Goal: Task Accomplishment & Management: Manage account settings

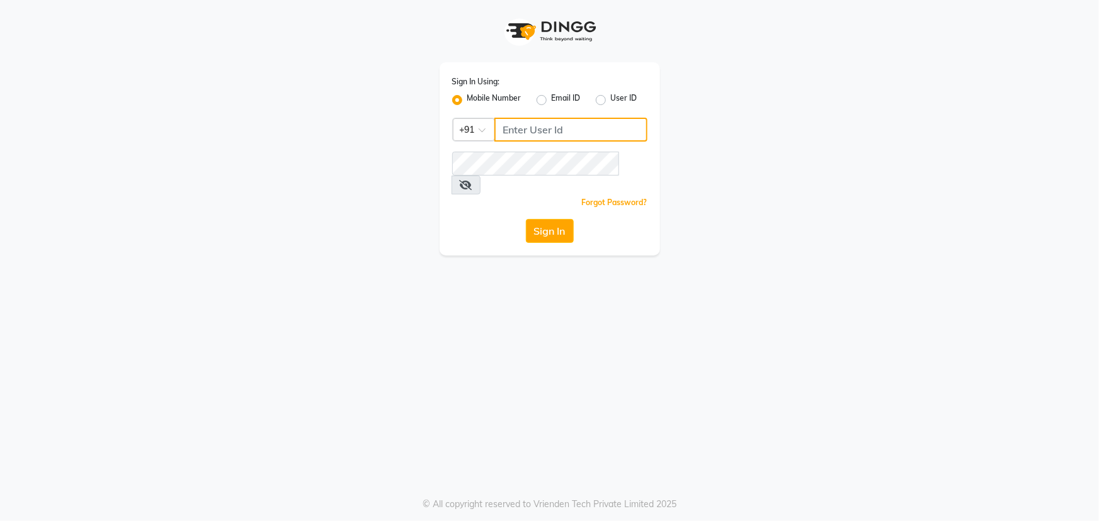
click at [580, 131] on input "Username" at bounding box center [570, 130] width 153 height 24
click at [577, 130] on input "Username" at bounding box center [570, 130] width 153 height 24
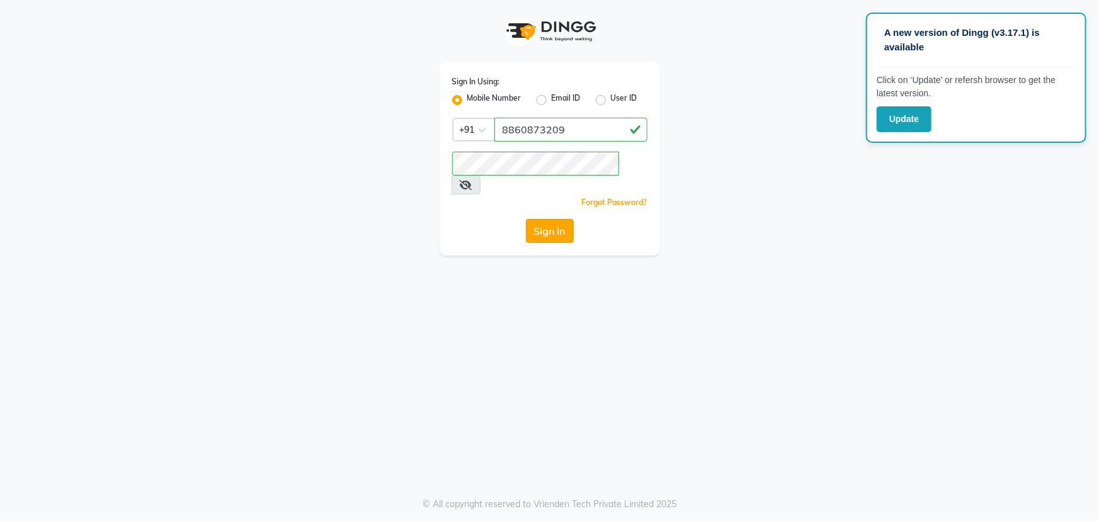
click at [553, 219] on button "Sign In" at bounding box center [550, 231] width 48 height 24
click at [991, 152] on app-login "Sign In Using: Mobile Number Email ID User ID Country Code × [PHONE_NUMBER] Rem…" at bounding box center [549, 128] width 1099 height 256
click at [558, 219] on button "Sign In" at bounding box center [550, 231] width 48 height 24
click at [472, 180] on icon at bounding box center [466, 185] width 13 height 10
click at [591, 132] on input "8860873209" at bounding box center [570, 130] width 153 height 24
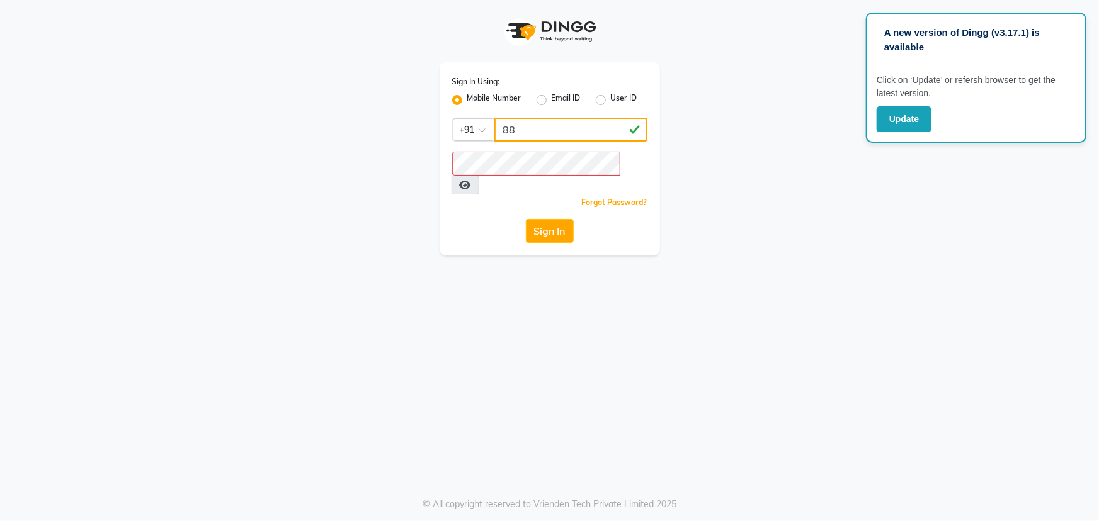
type input "8"
type input "9863019747"
click at [552, 220] on button "Sign In" at bounding box center [550, 231] width 48 height 24
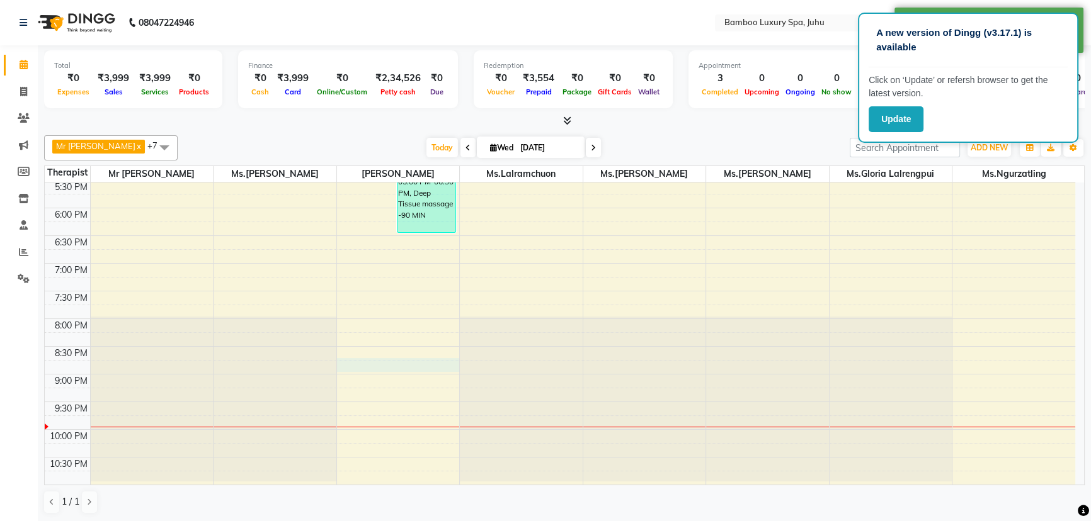
click at [358, 370] on div "9:00 AM 9:30 AM 10:00 AM 10:30 AM 11:00 AM 11:30 AM 12:00 PM 12:30 PM 1:00 PM 1…" at bounding box center [560, 97] width 1030 height 775
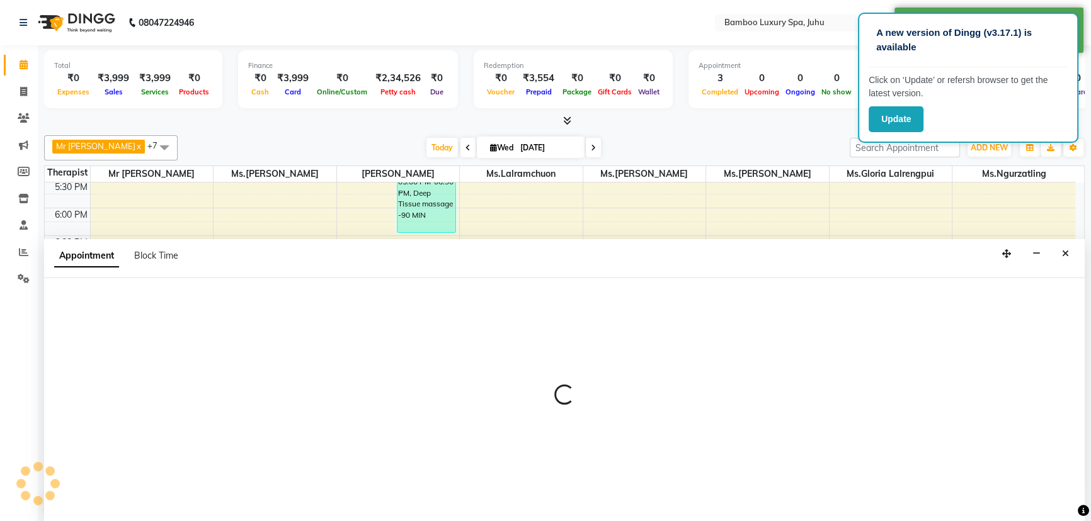
select select "75914"
select select "tentative"
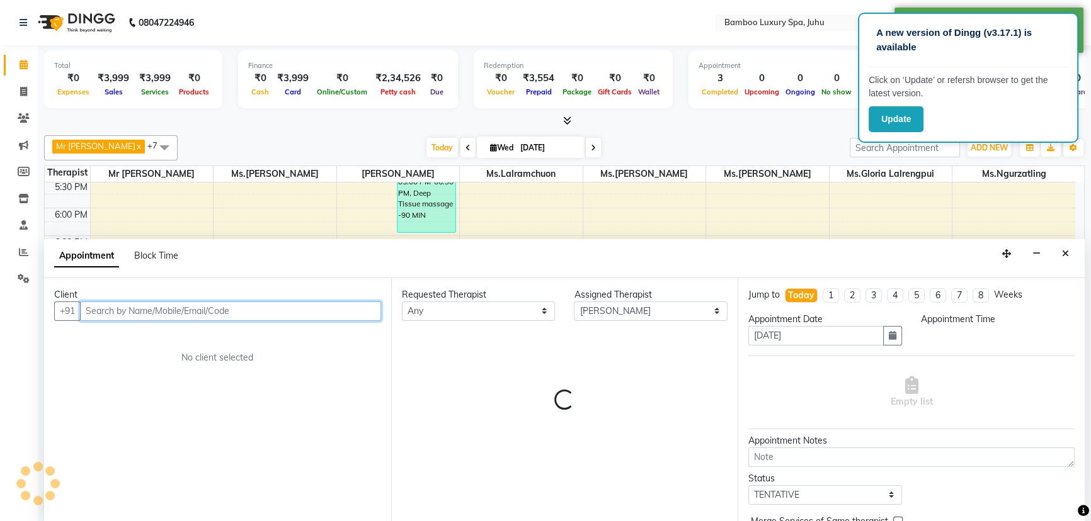
select select "1245"
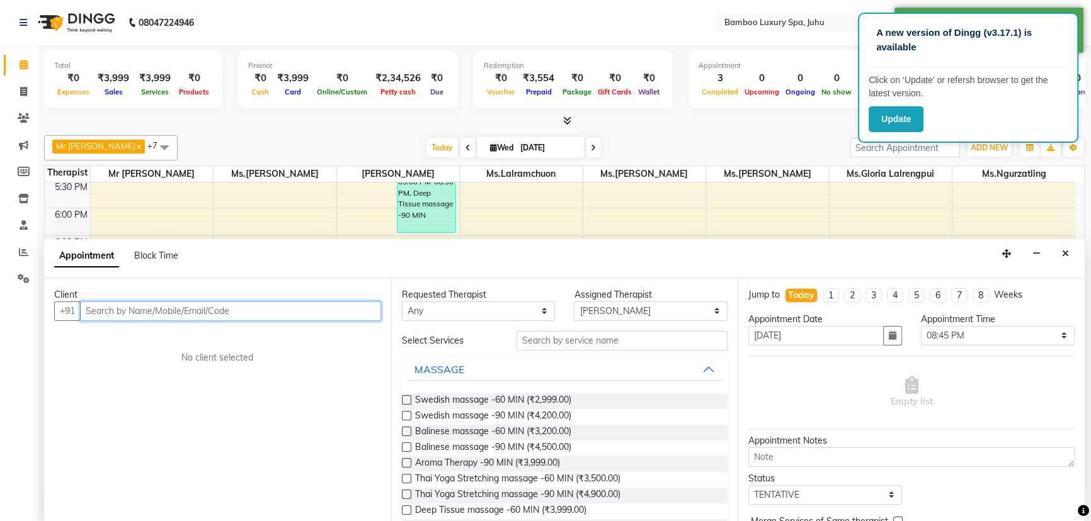
click at [298, 310] on input "text" at bounding box center [230, 312] width 301 height 20
type input "s"
type input "[PERSON_NAME] [PERSON_NAME]"
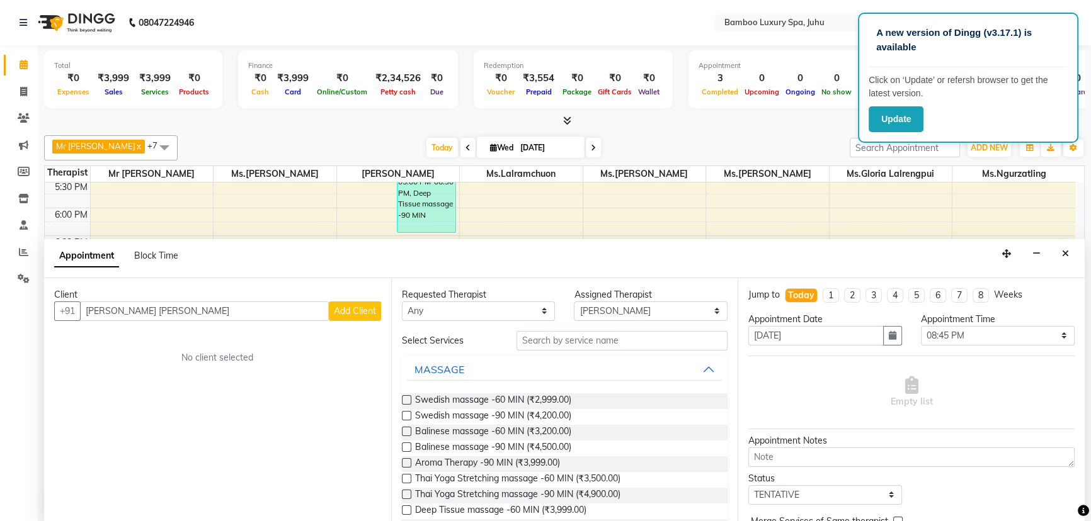
click at [343, 314] on span "Add Client" at bounding box center [355, 310] width 42 height 11
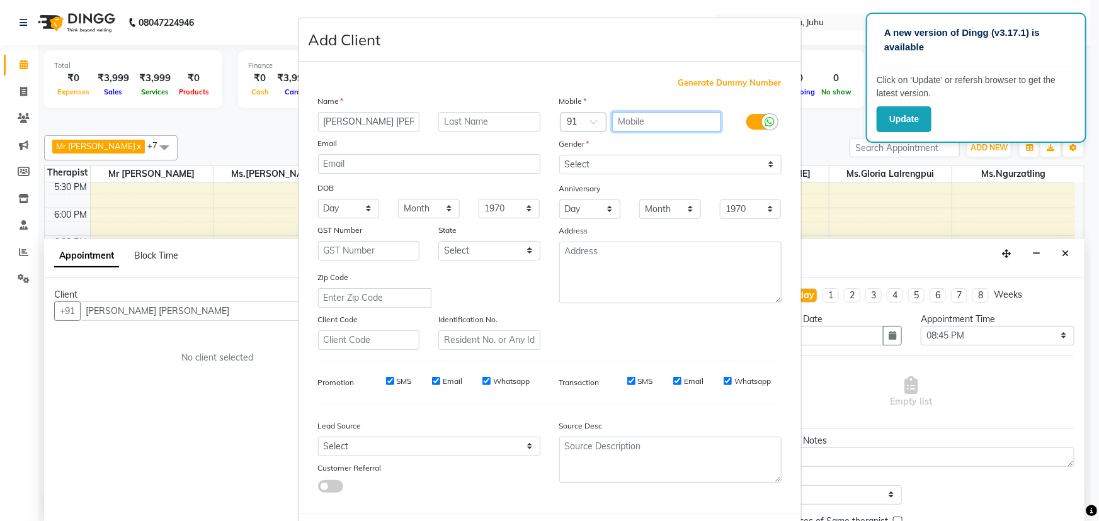
click at [622, 118] on input "text" at bounding box center [666, 122] width 109 height 20
type input "9633177602"
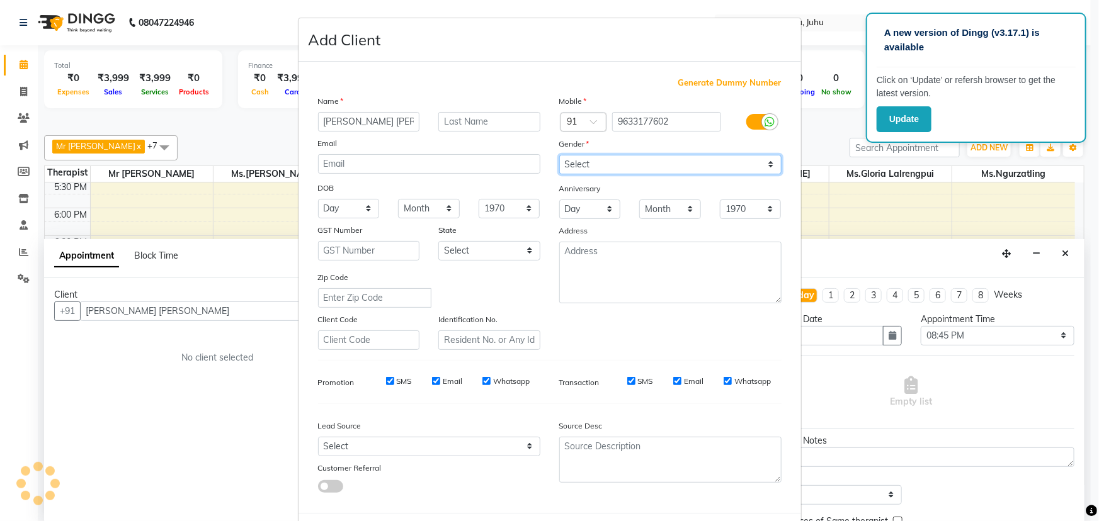
click at [629, 169] on select "Select [DEMOGRAPHIC_DATA] [DEMOGRAPHIC_DATA] Other Prefer Not To Say" at bounding box center [670, 165] width 222 height 20
select select "[DEMOGRAPHIC_DATA]"
click at [559, 155] on select "Select [DEMOGRAPHIC_DATA] [DEMOGRAPHIC_DATA] Other Prefer Not To Say" at bounding box center [670, 165] width 222 height 20
click at [710, 78] on span "Generate Dummy Number" at bounding box center [729, 83] width 103 height 13
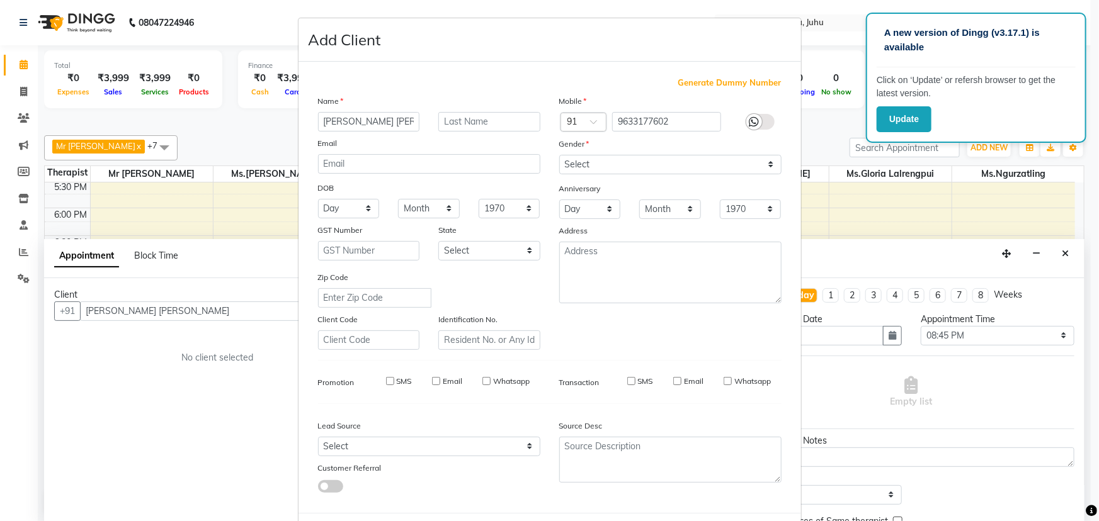
type input "1356100000306"
checkbox input "false"
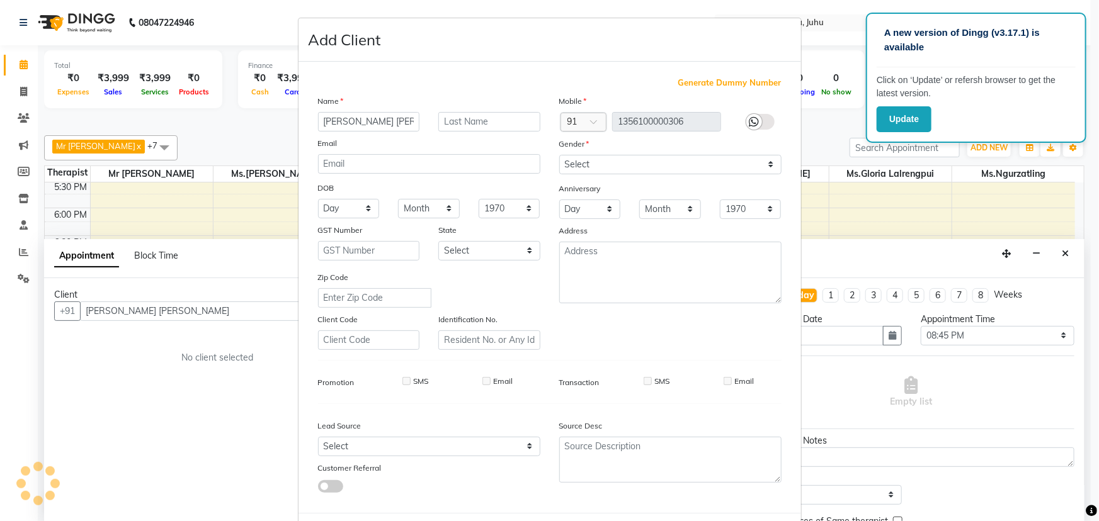
click at [761, 118] on label at bounding box center [760, 122] width 28 height 16
click at [726, 79] on span "Generate Dummy Number" at bounding box center [729, 83] width 103 height 13
drag, startPoint x: 726, startPoint y: 81, endPoint x: 673, endPoint y: 122, distance: 66.5
click at [725, 82] on span "Generate Dummy Number" at bounding box center [729, 83] width 103 height 13
click at [767, 120] on label at bounding box center [760, 122] width 28 height 16
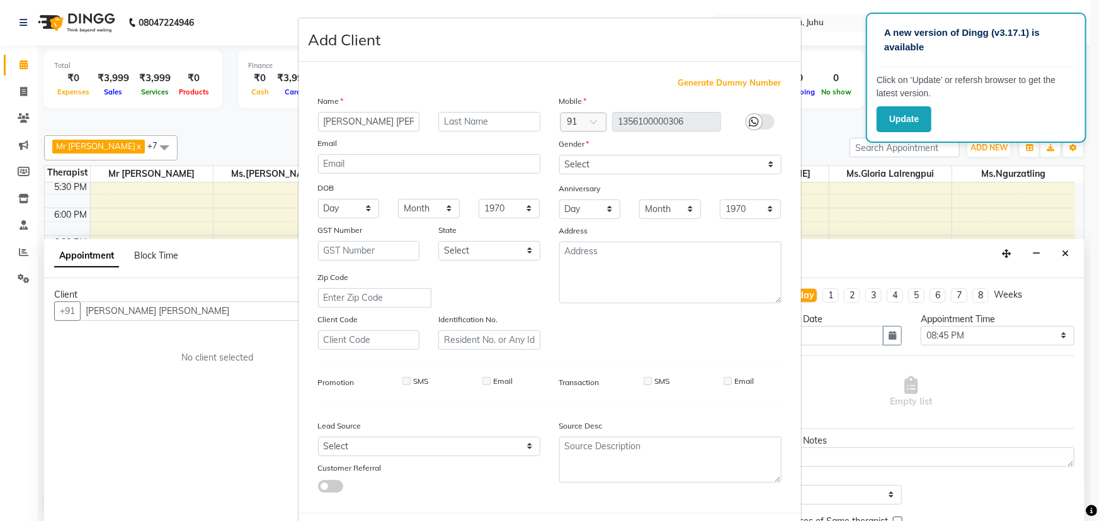
click at [764, 120] on label at bounding box center [760, 122] width 28 height 16
drag, startPoint x: 764, startPoint y: 120, endPoint x: 742, endPoint y: 122, distance: 22.2
click at [761, 121] on label at bounding box center [760, 122] width 28 height 16
click at [742, 82] on span "Generate Dummy Number" at bounding box center [729, 83] width 103 height 13
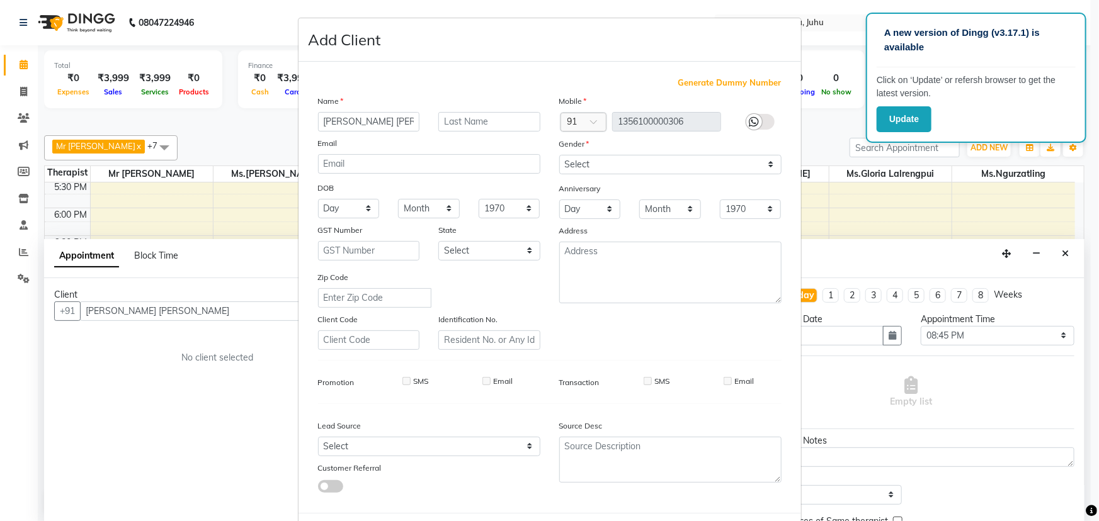
click at [762, 120] on label at bounding box center [760, 122] width 28 height 16
click at [741, 81] on span "Generate Dummy Number" at bounding box center [729, 83] width 103 height 13
click at [740, 81] on span "Generate Dummy Number" at bounding box center [729, 83] width 103 height 13
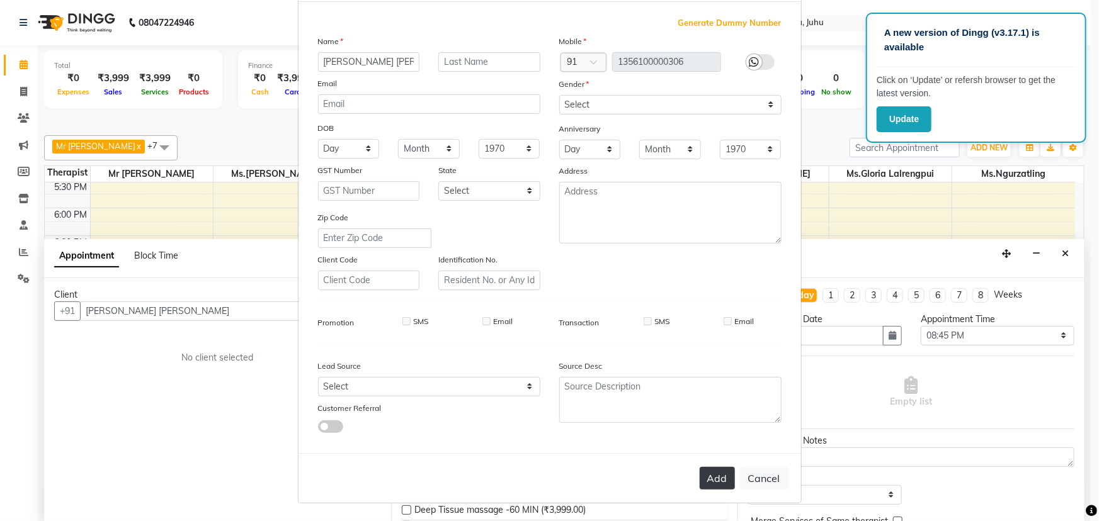
click at [721, 479] on button "Add" at bounding box center [717, 478] width 35 height 23
type input "13*********06"
select select
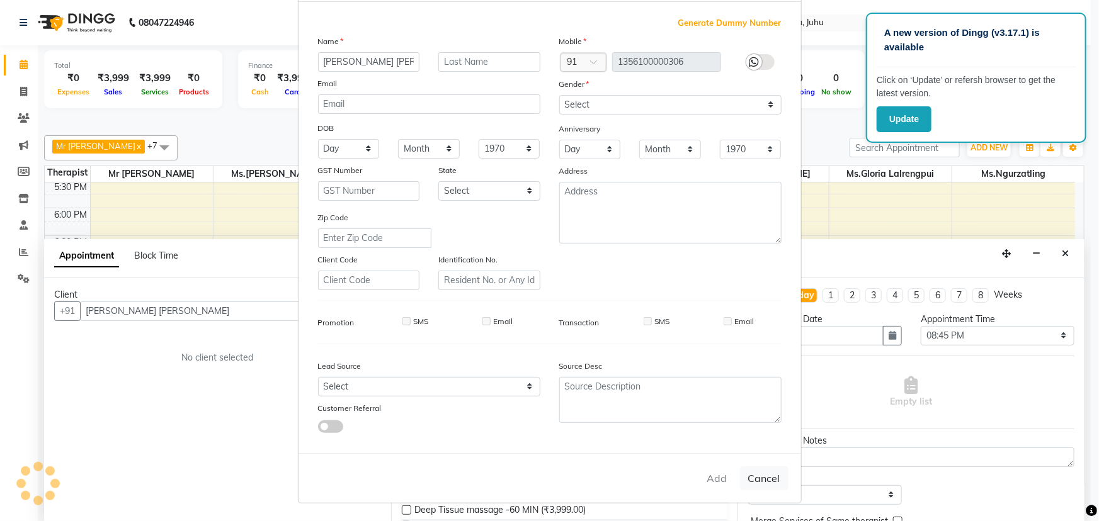
select select
checkbox input "false"
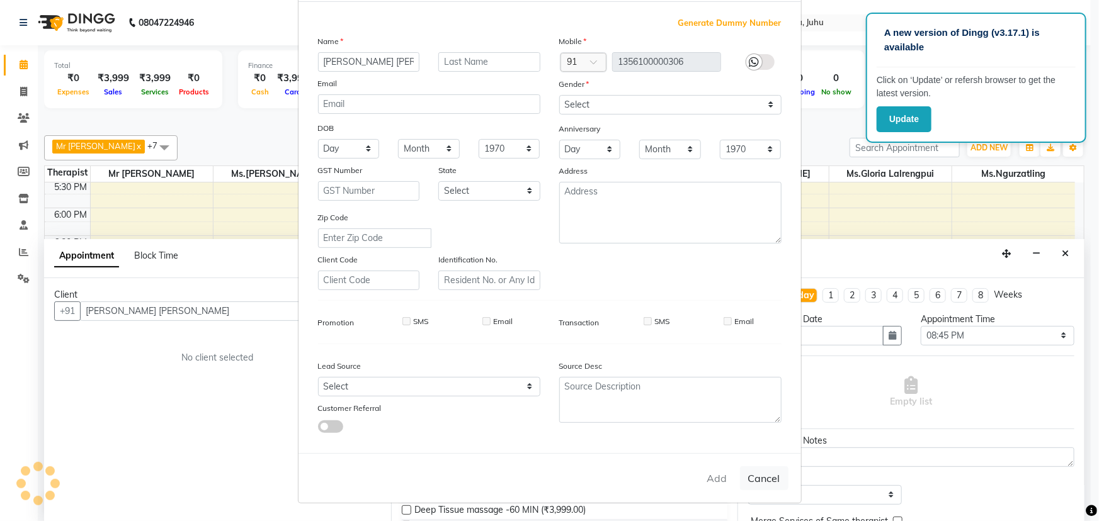
checkbox input "false"
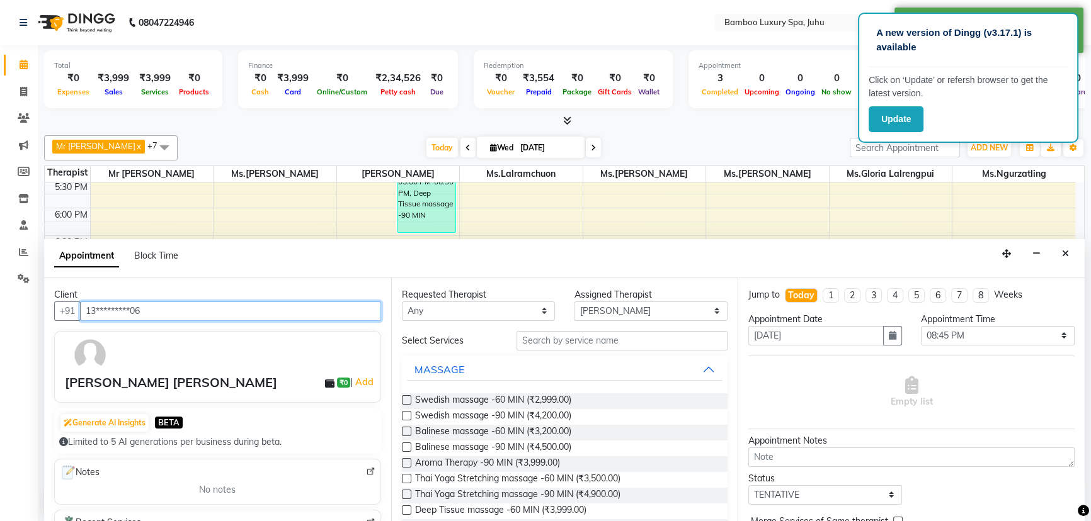
click at [277, 308] on input "13*********06" at bounding box center [230, 312] width 301 height 20
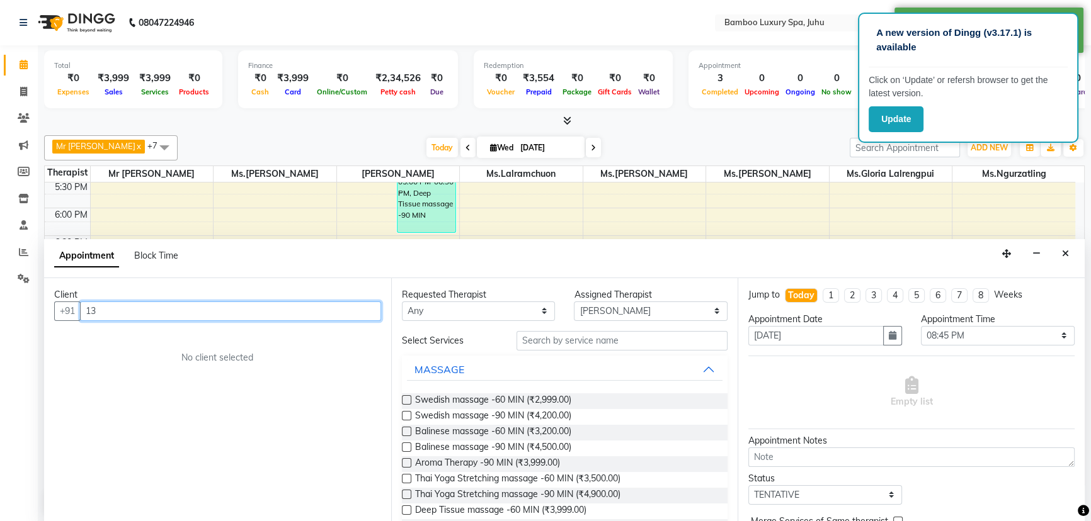
type input "1"
type input "3"
type input "9366177602"
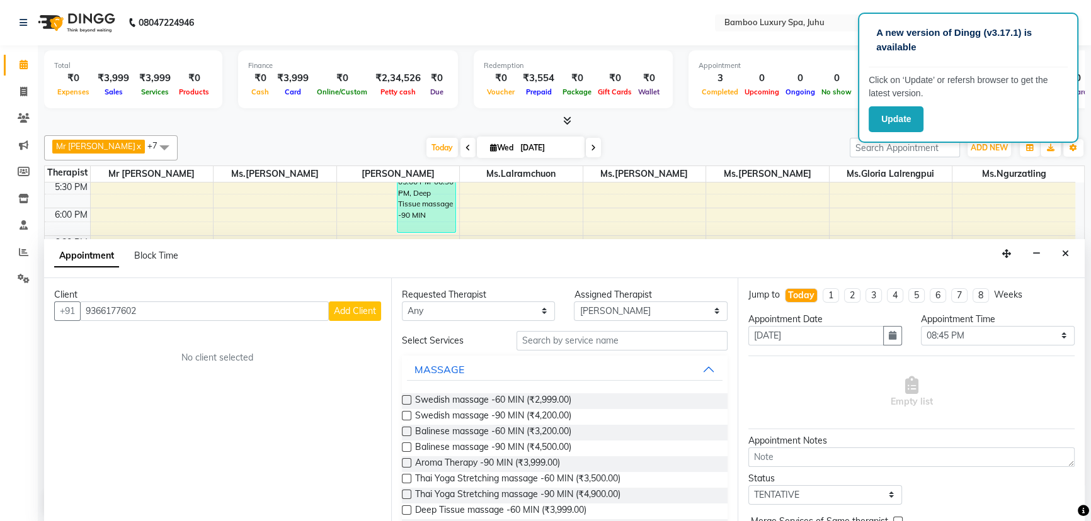
click at [362, 309] on span "Add Client" at bounding box center [355, 310] width 42 height 11
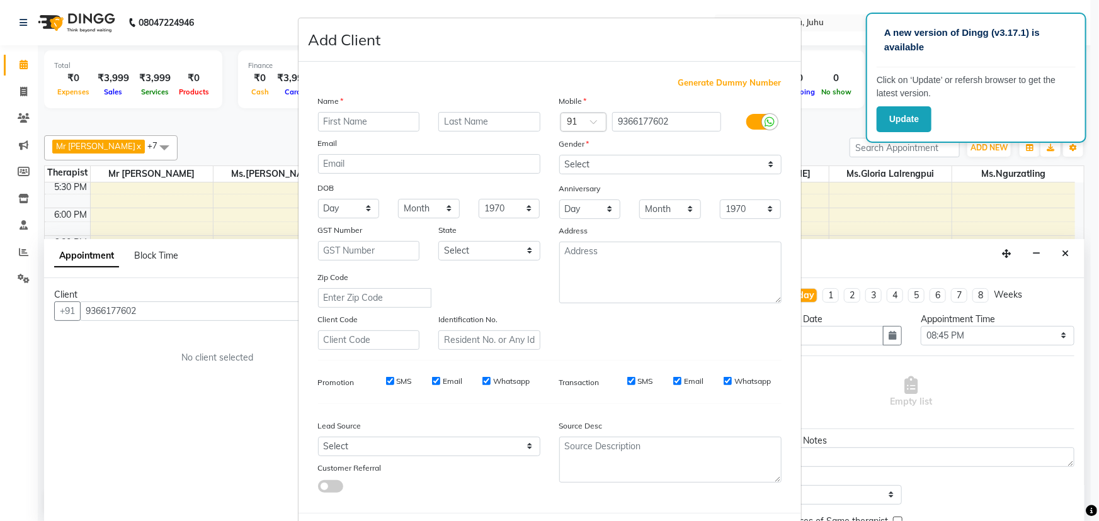
click at [402, 126] on input "text" at bounding box center [369, 122] width 102 height 20
type input "[PERSON_NAME]"
click at [467, 116] on input "text" at bounding box center [489, 122] width 102 height 20
type input "[PERSON_NAME]"
click at [564, 161] on select "Select [DEMOGRAPHIC_DATA] [DEMOGRAPHIC_DATA] Other Prefer Not To Say" at bounding box center [670, 165] width 222 height 20
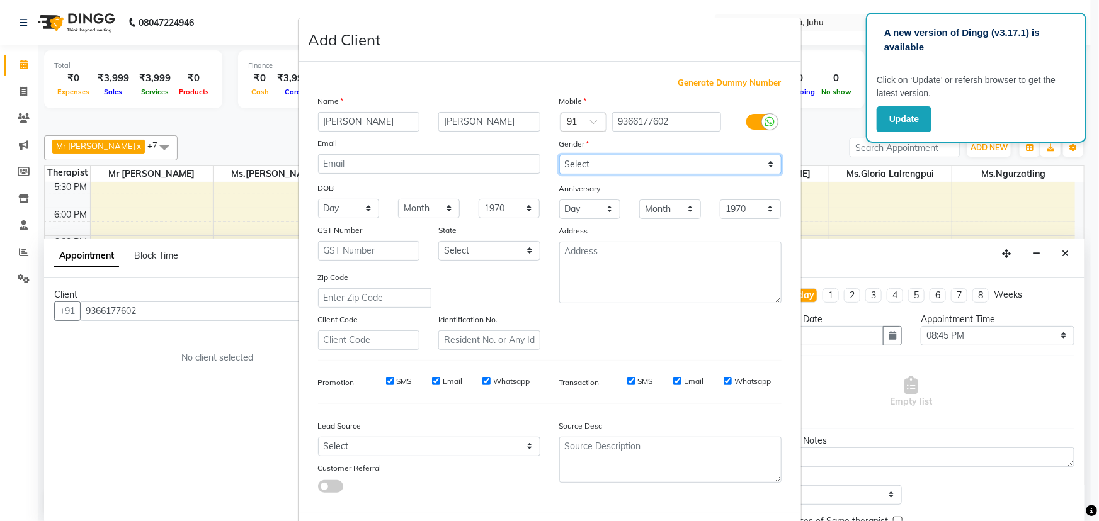
select select "[DEMOGRAPHIC_DATA]"
click at [559, 155] on select "Select [DEMOGRAPHIC_DATA] [DEMOGRAPHIC_DATA] Other Prefer Not To Say" at bounding box center [670, 165] width 222 height 20
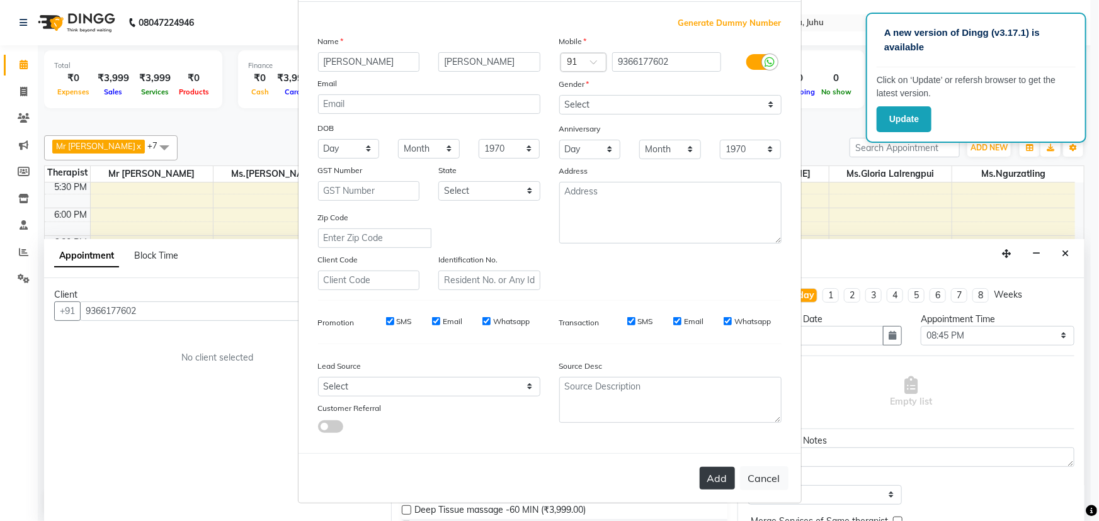
click at [716, 475] on button "Add" at bounding box center [717, 478] width 35 height 23
type input "93******02"
select select
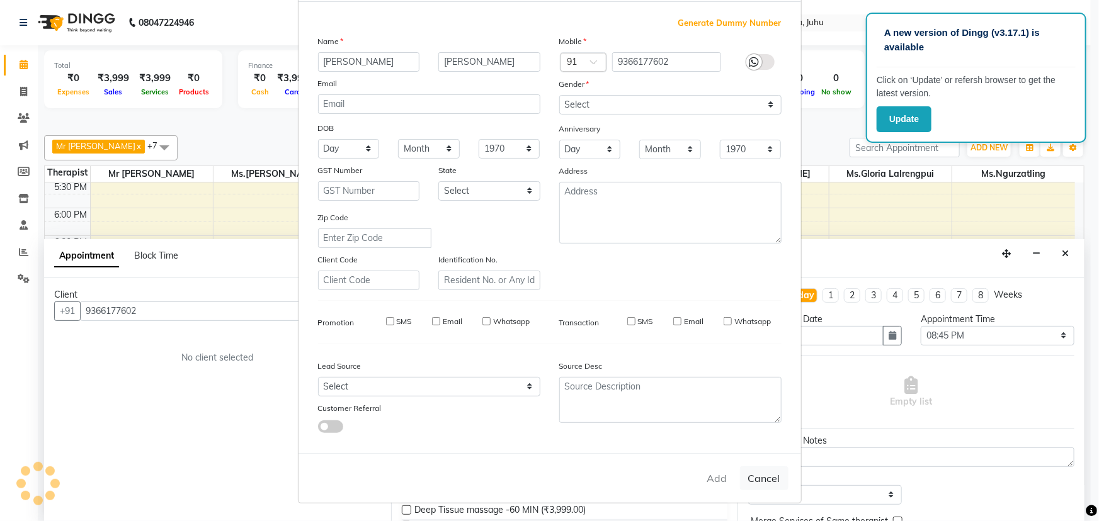
select select
checkbox input "false"
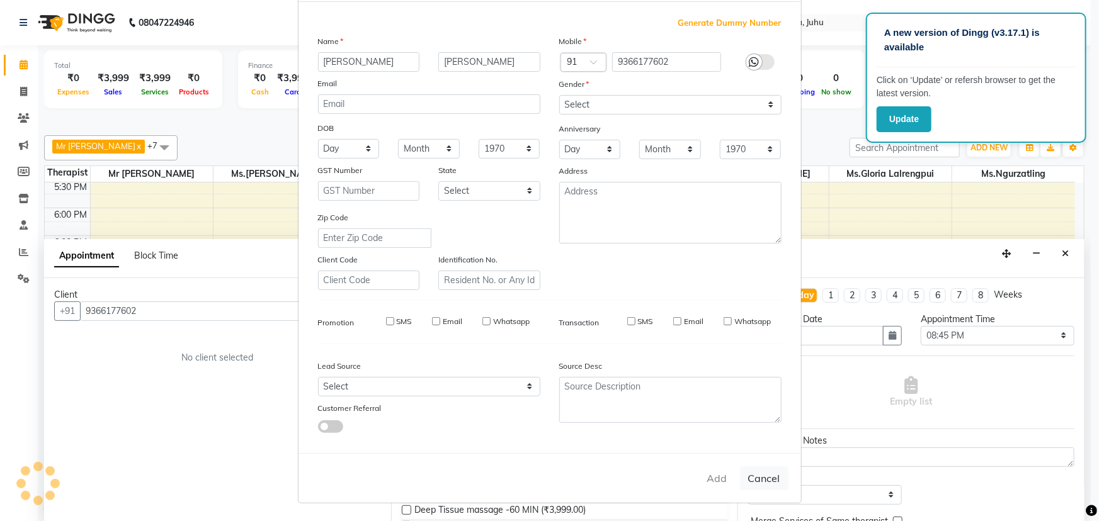
checkbox input "false"
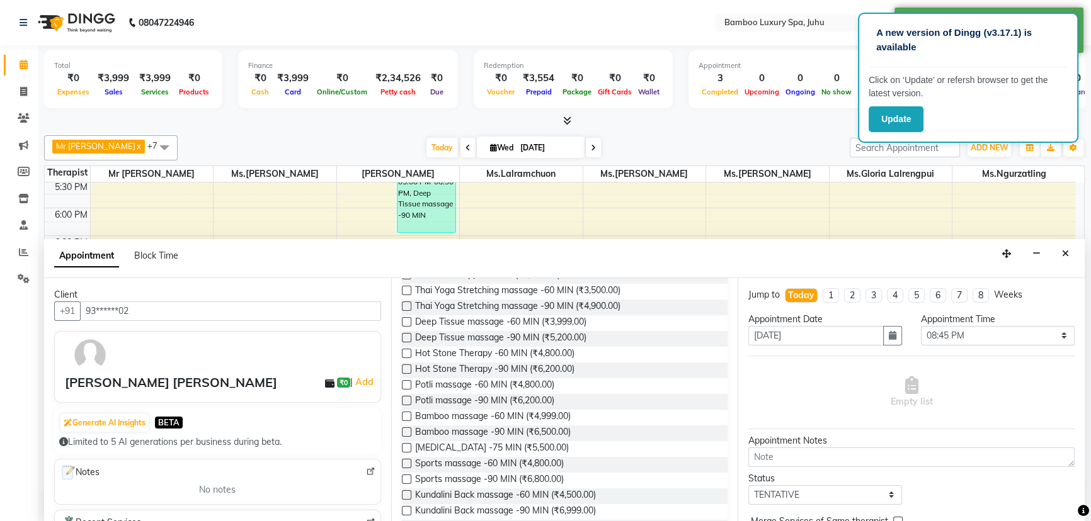
scroll to position [229, 0]
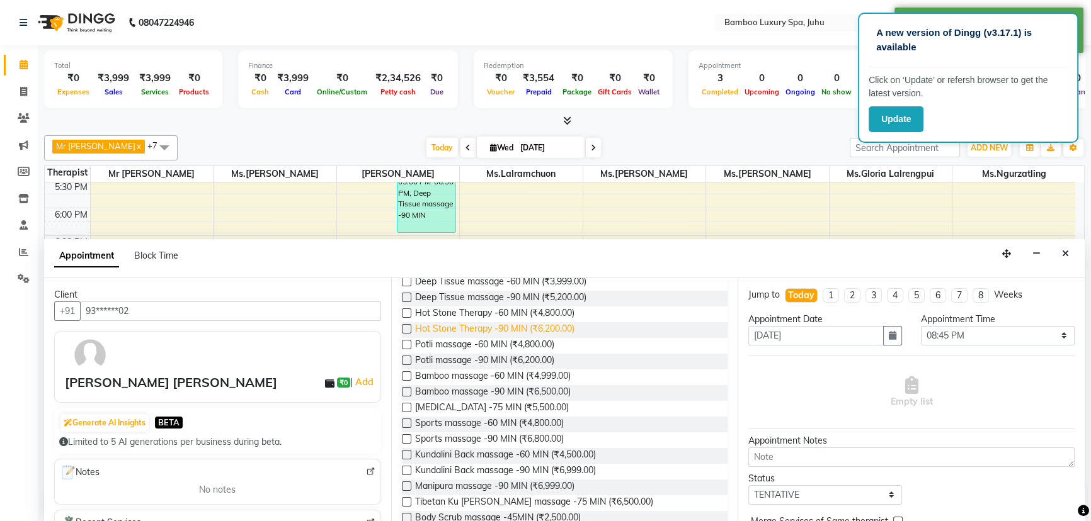
click at [470, 323] on span "Hot Stone Therapy -90 MIN (₹6,200.00)" at bounding box center [494, 330] width 159 height 16
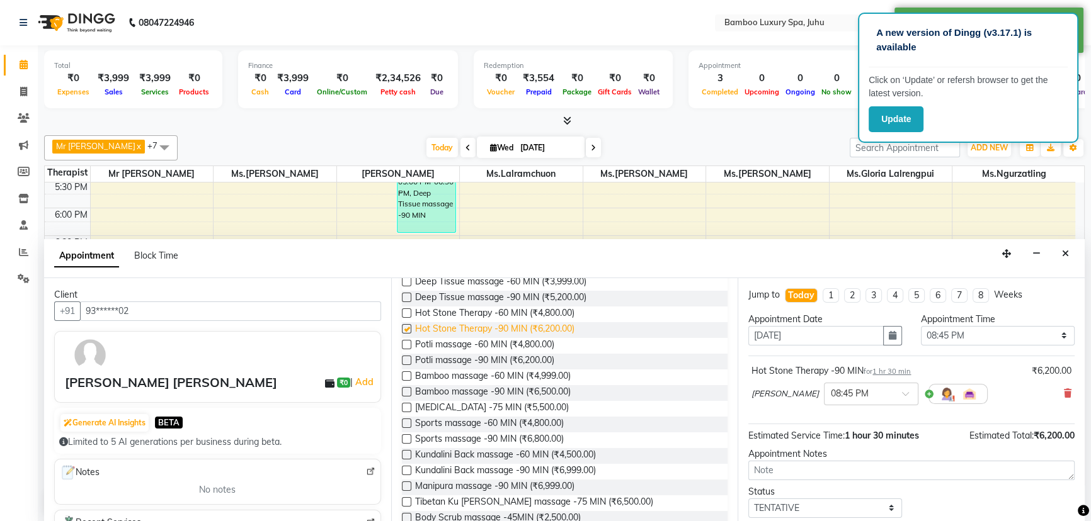
checkbox input "false"
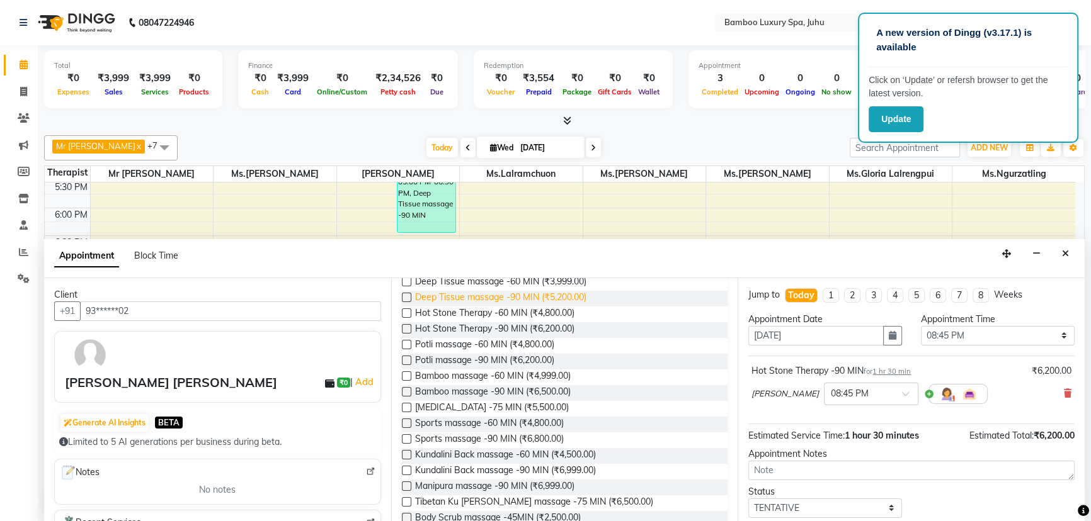
click at [473, 295] on span "Deep Tissue massage -90 MIN (₹5,200.00)" at bounding box center [500, 299] width 171 height 16
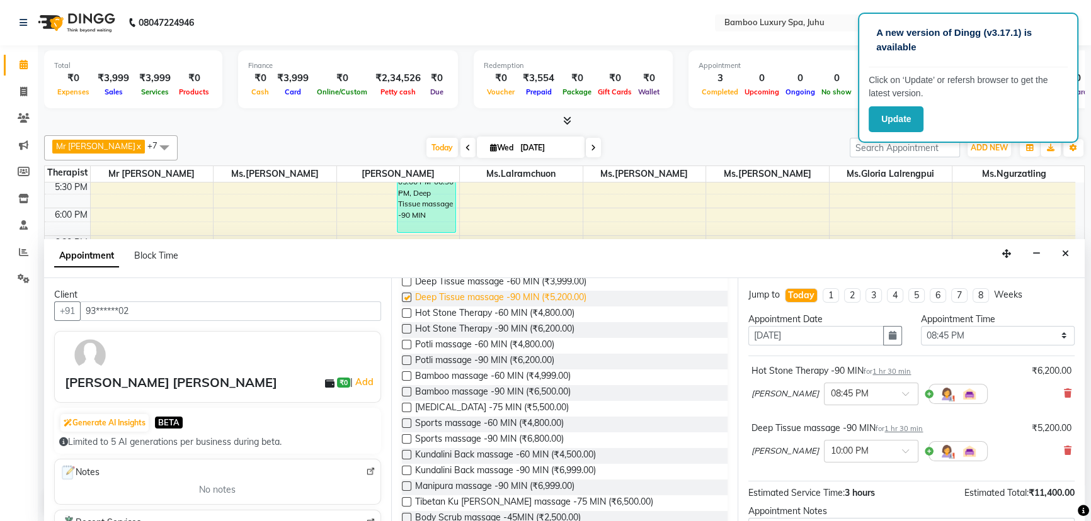
checkbox input "false"
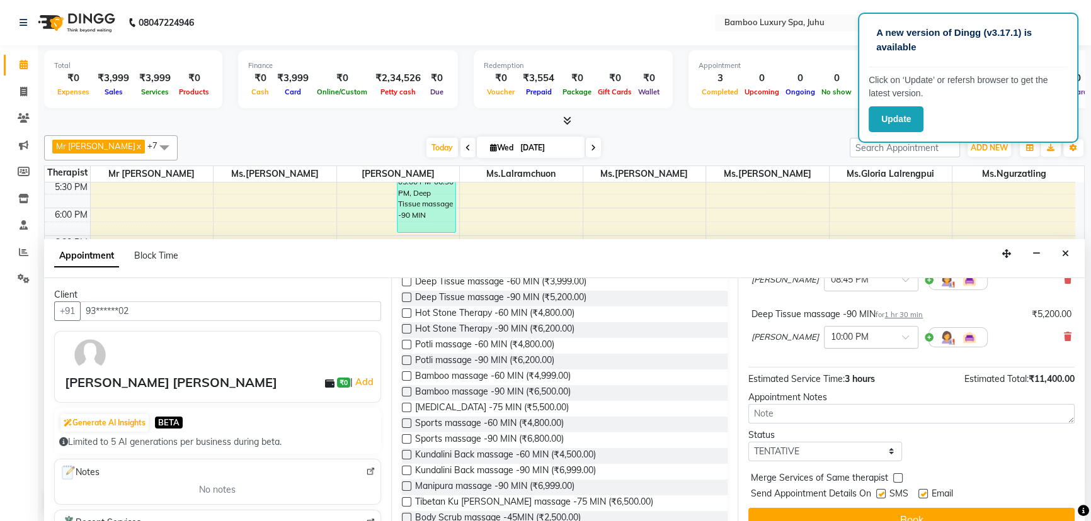
scroll to position [0, 0]
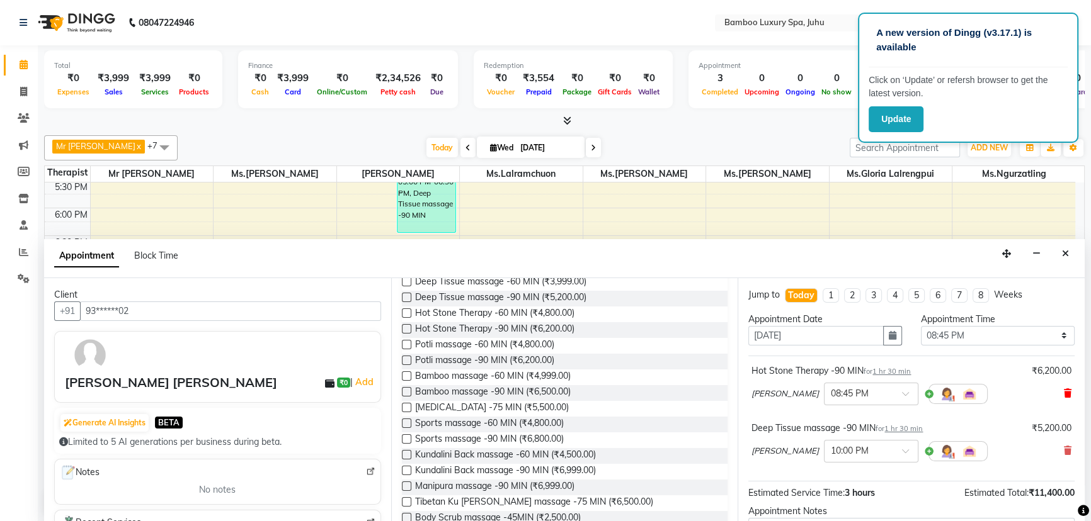
click at [1063, 392] on icon at bounding box center [1067, 393] width 8 height 9
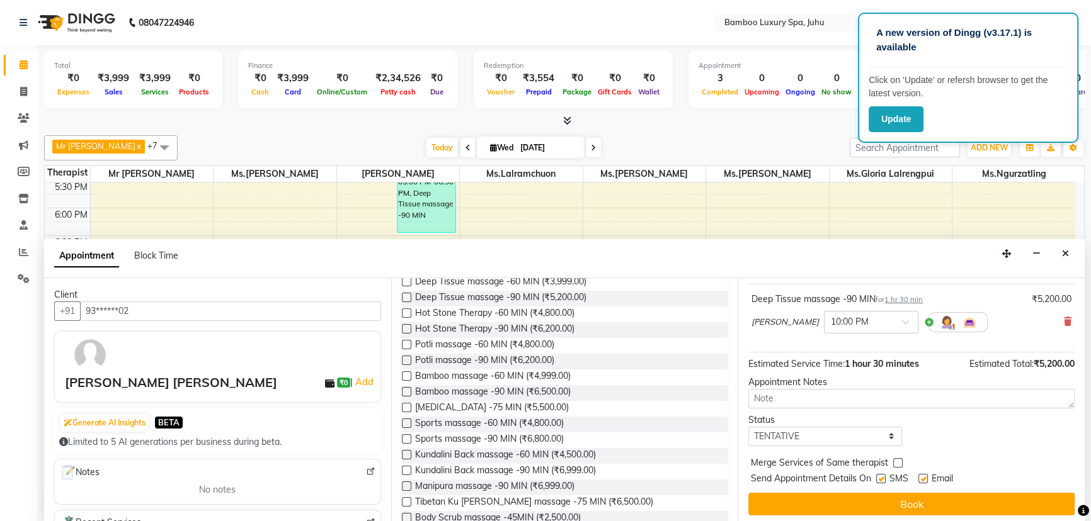
scroll to position [74, 0]
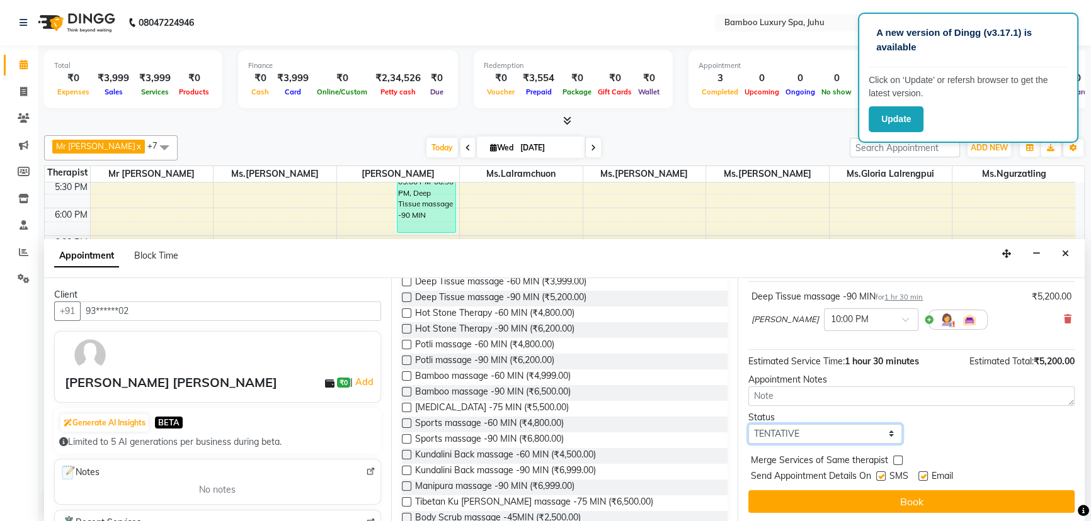
click at [854, 428] on select "Select TENTATIVE CONFIRM CHECK-IN UPCOMING" at bounding box center [825, 434] width 154 height 20
select select "confirm booking"
click at [748, 424] on select "Select TENTATIVE CONFIRM CHECK-IN UPCOMING" at bounding box center [825, 434] width 154 height 20
click at [880, 473] on label at bounding box center [880, 476] width 9 height 9
click at [880, 473] on input "checkbox" at bounding box center [880, 477] width 8 height 8
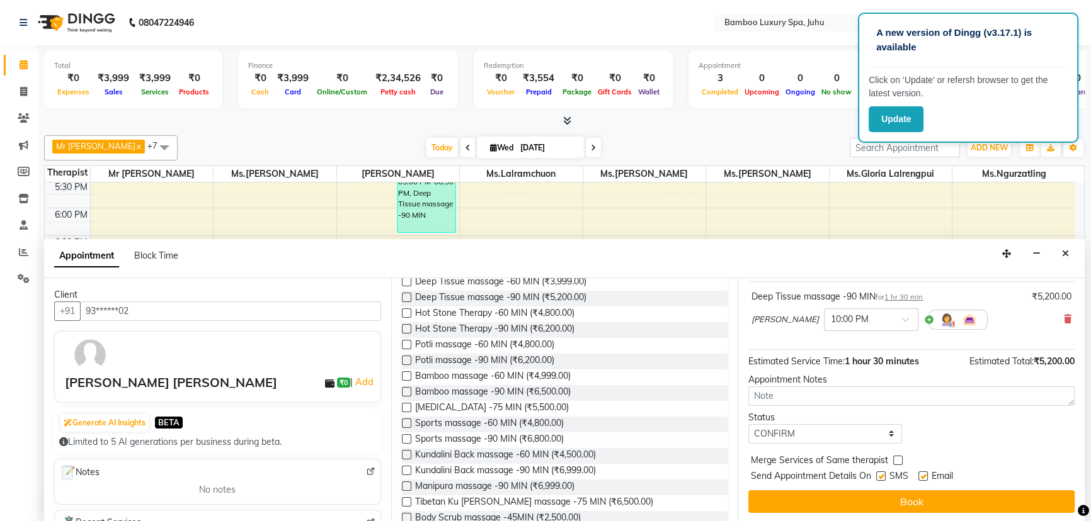
checkbox input "false"
click at [924, 472] on label at bounding box center [922, 476] width 9 height 9
click at [924, 473] on input "checkbox" at bounding box center [922, 477] width 8 height 8
checkbox input "false"
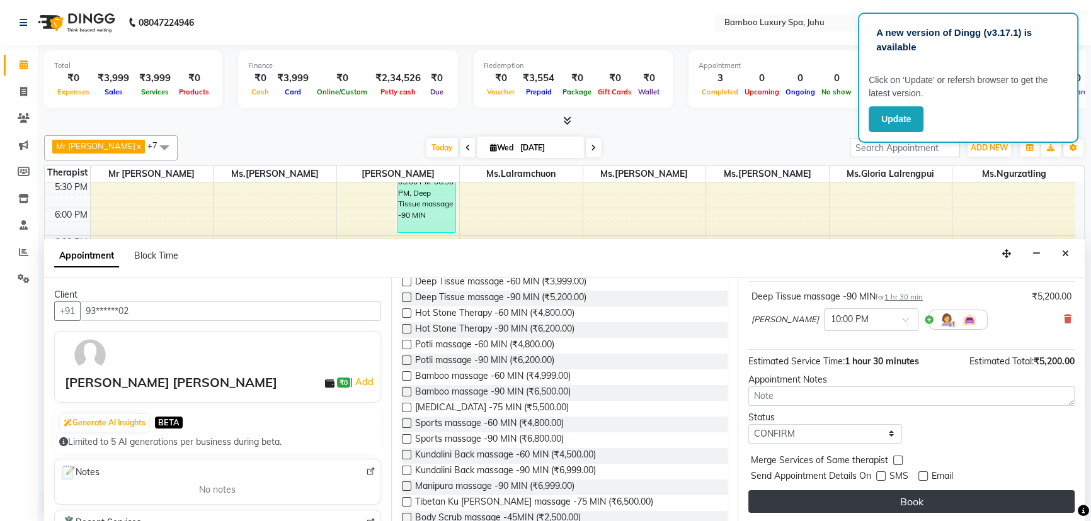
click at [909, 501] on button "Book" at bounding box center [911, 501] width 326 height 23
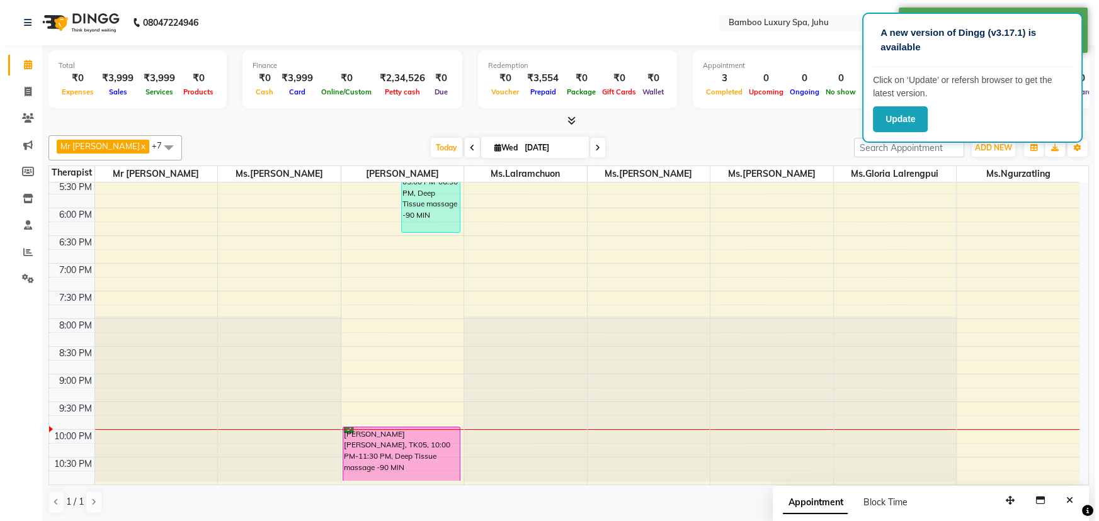
scroll to position [0, 0]
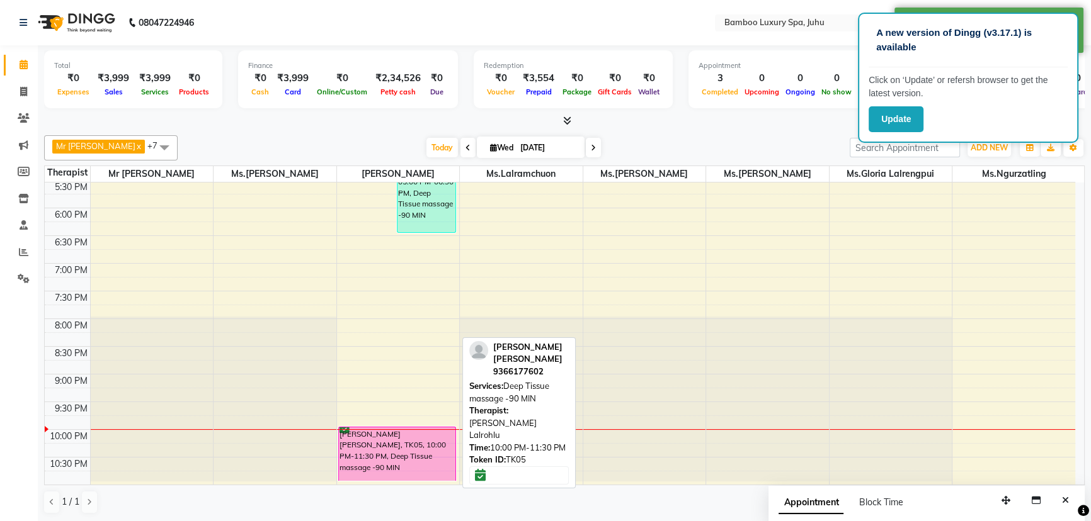
click at [384, 463] on div "[PERSON_NAME] [PERSON_NAME], TK05, 10:00 PM-11:30 PM, Deep Tissue massage -90 M…" at bounding box center [397, 455] width 117 height 54
select select "6"
click at [398, 446] on div "[PERSON_NAME] [PERSON_NAME], TK05, 10:00 PM-11:30 PM, Deep Tissue massage -90 M…" at bounding box center [397, 455] width 117 height 54
select select "6"
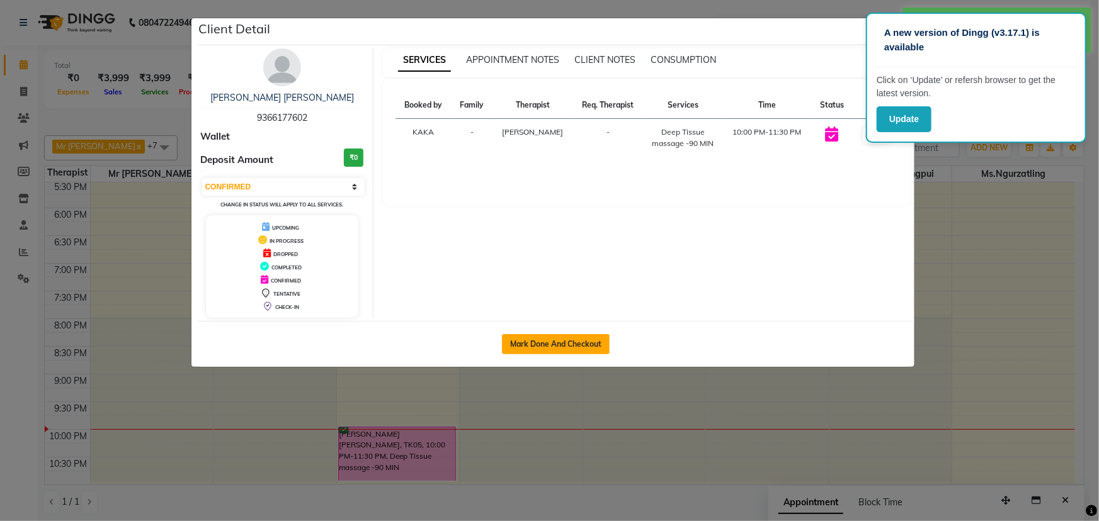
click at [577, 344] on button "Mark Done And Checkout" at bounding box center [556, 344] width 108 height 20
select select "service"
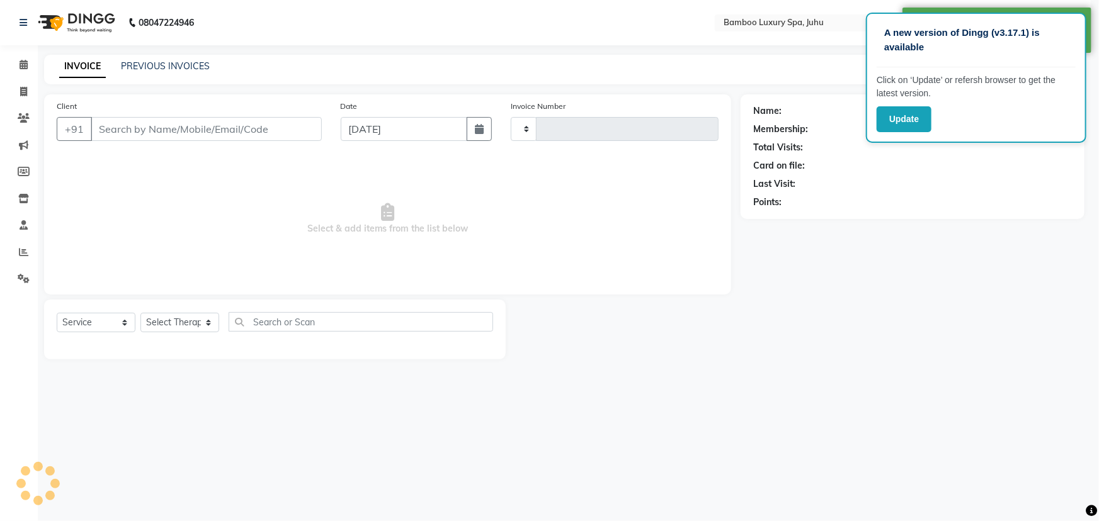
type input "0640"
select select "8043"
type input "93******02"
select select "75914"
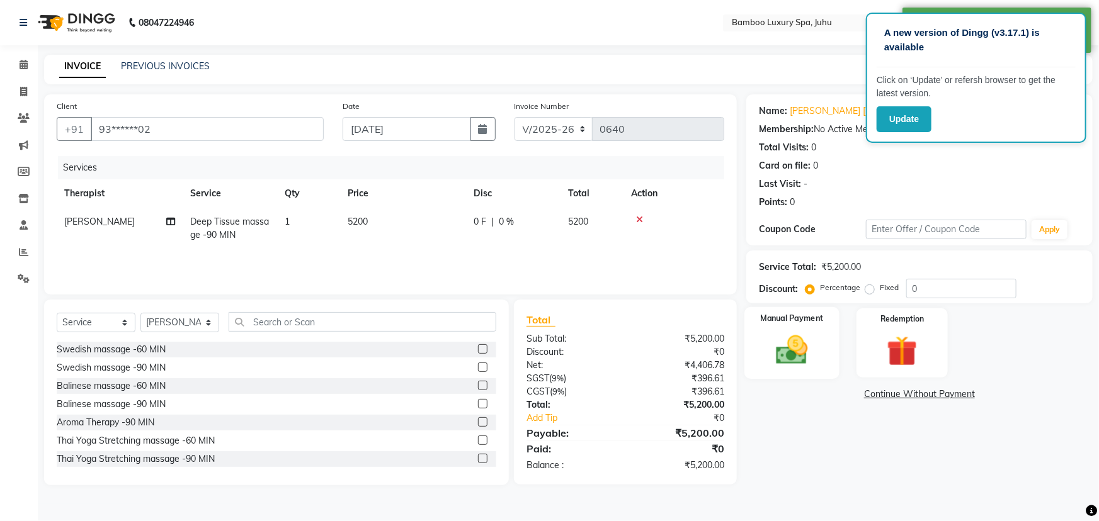
click at [809, 340] on img at bounding box center [792, 350] width 52 height 37
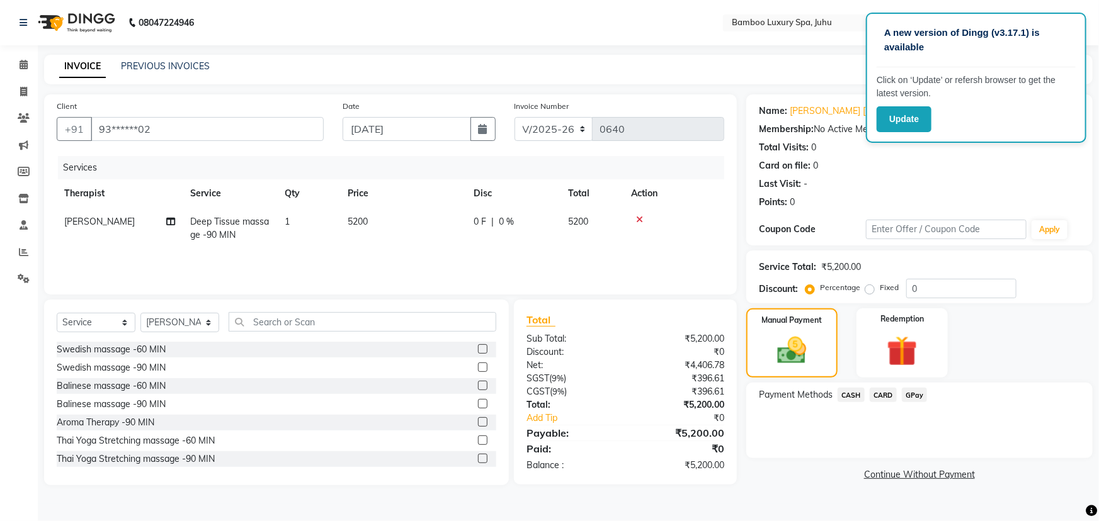
click at [907, 392] on span "GPay" at bounding box center [915, 395] width 26 height 14
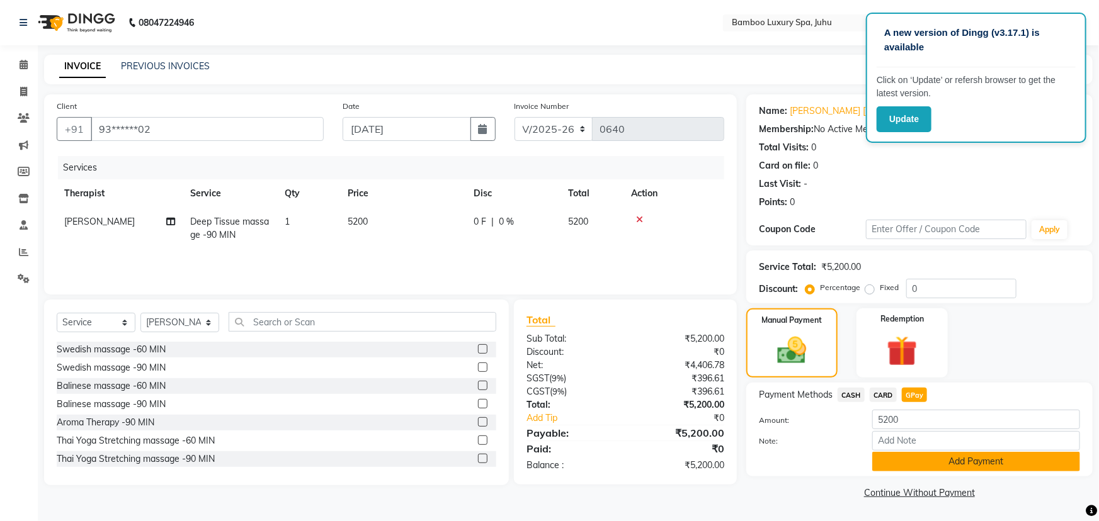
click at [911, 463] on button "Add Payment" at bounding box center [976, 462] width 208 height 20
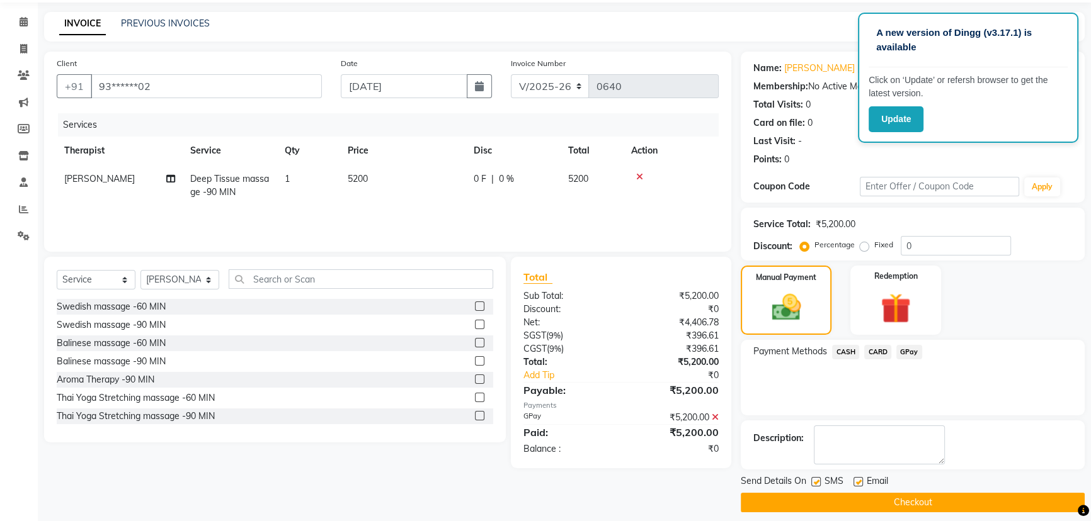
scroll to position [52, 0]
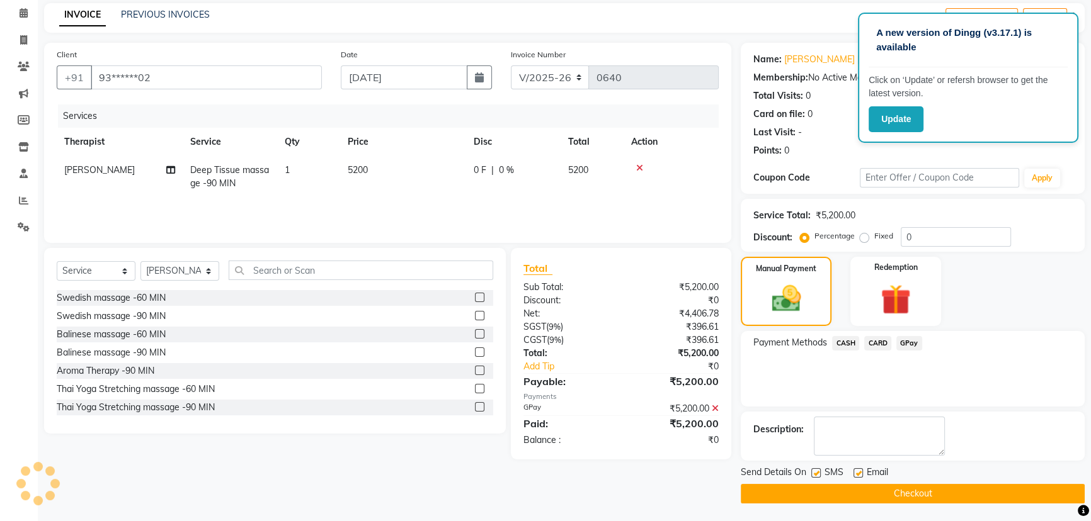
click at [816, 472] on label at bounding box center [815, 472] width 9 height 9
click at [816, 472] on input "checkbox" at bounding box center [815, 474] width 8 height 8
checkbox input "false"
click at [858, 468] on label at bounding box center [857, 472] width 9 height 9
click at [858, 470] on input "checkbox" at bounding box center [857, 474] width 8 height 8
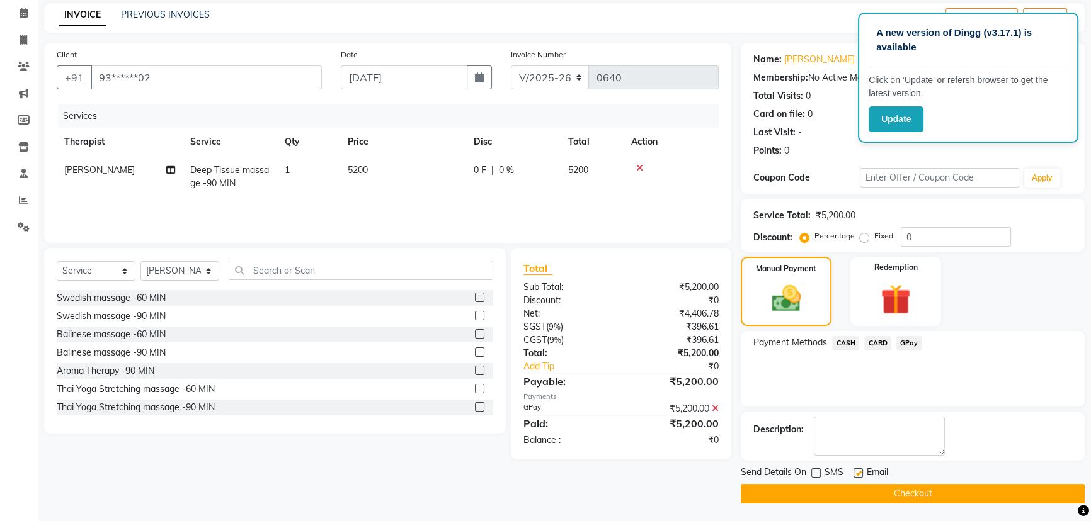
checkbox input "false"
click at [849, 490] on button "Checkout" at bounding box center [912, 494] width 344 height 20
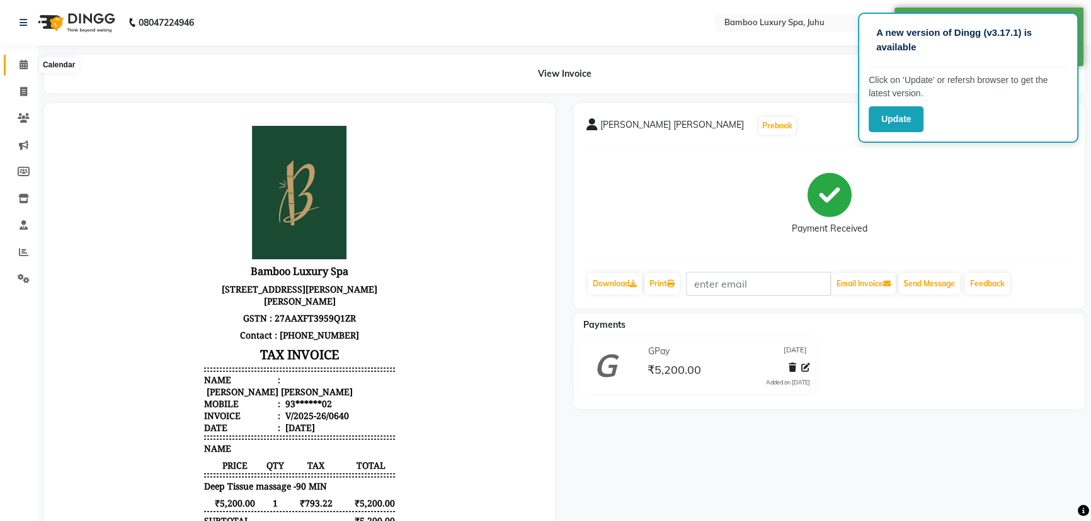
click at [20, 65] on icon at bounding box center [24, 64] width 8 height 9
